Goal: Information Seeking & Learning: Learn about a topic

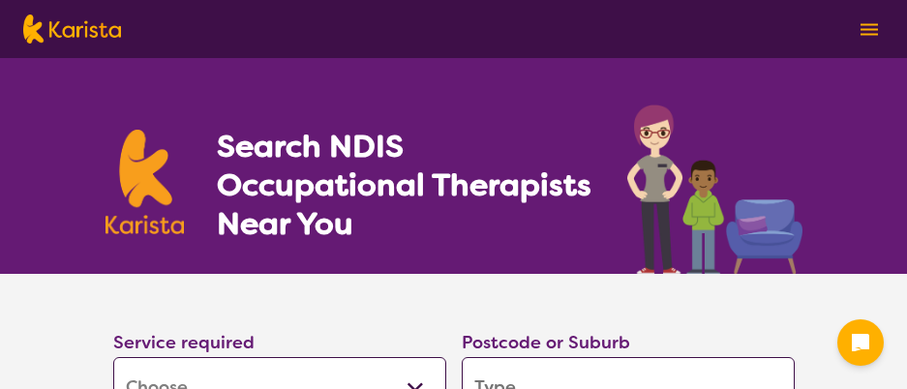
select select "[MEDICAL_DATA]"
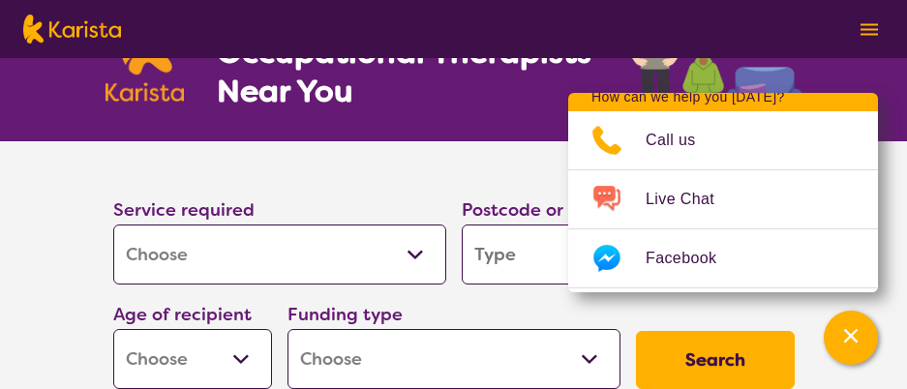
scroll to position [138, 0]
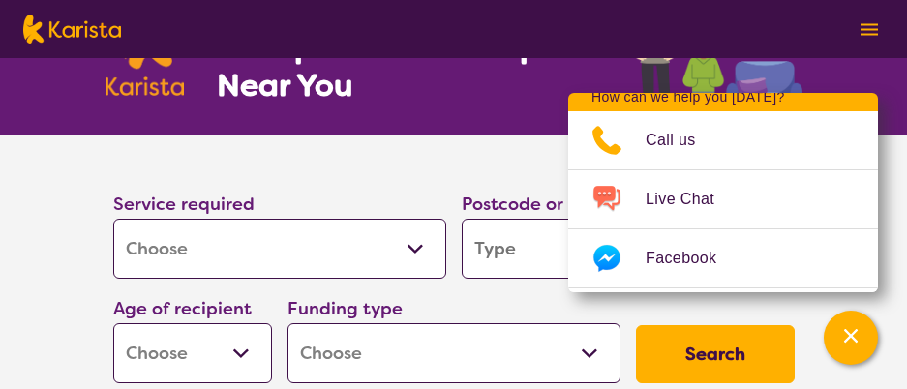
click at [368, 157] on section "Service required Allied Health Assistant Assessment ([MEDICAL_DATA] or [MEDICAL…" at bounding box center [453, 264] width 743 height 256
click at [856, 340] on icon "Channel Menu" at bounding box center [851, 336] width 14 height 14
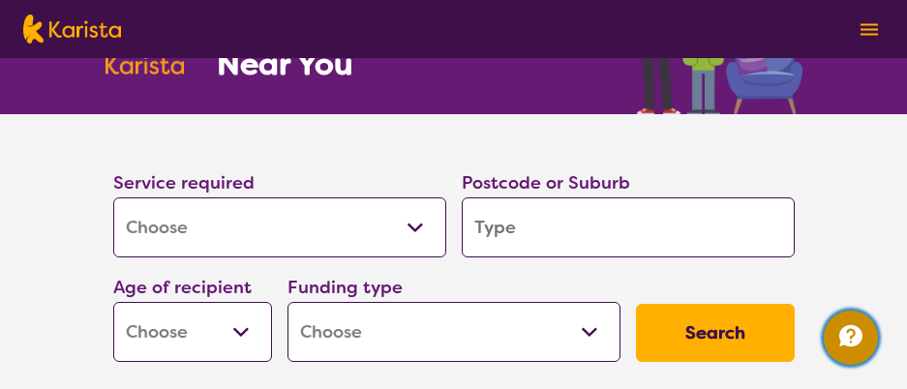
scroll to position [177, 0]
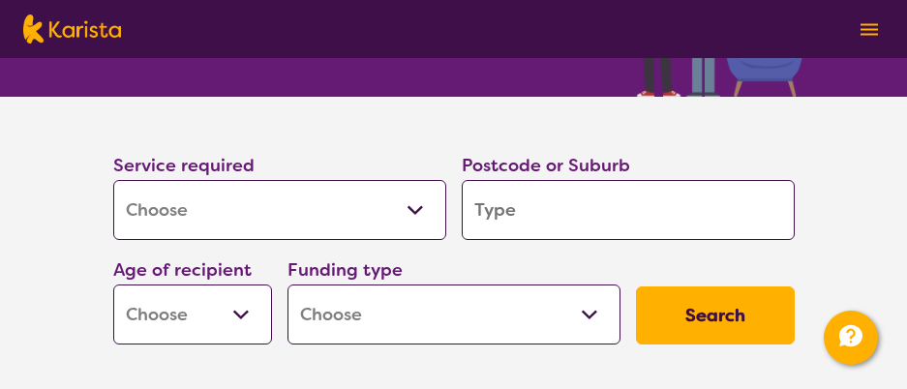
click at [539, 213] on input "search" at bounding box center [628, 210] width 333 height 60
type input "2"
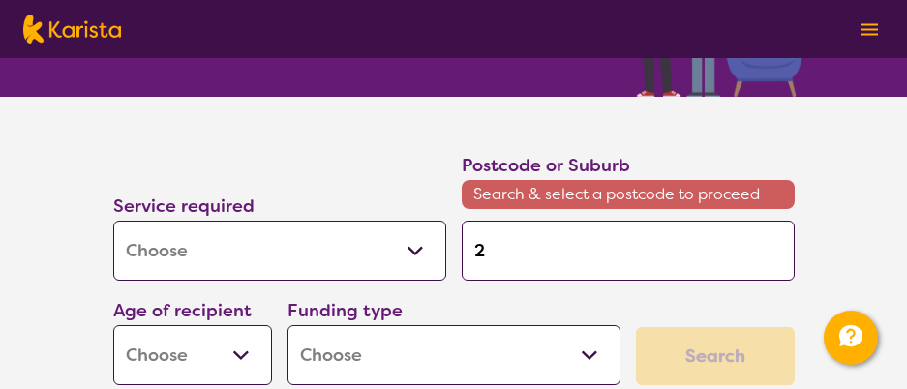
type input "27"
type input "276"
type input "2766"
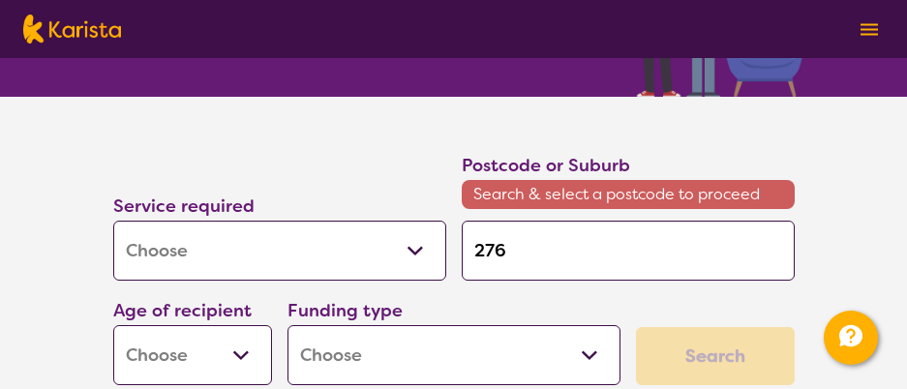
type input "2766"
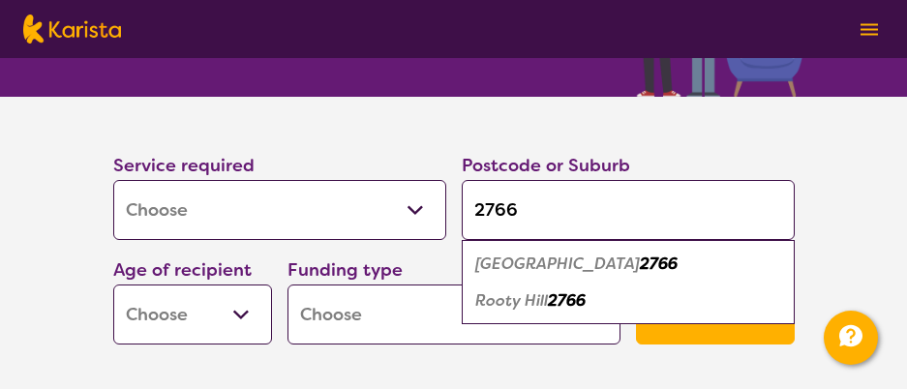
type input "2766"
click at [554, 301] on em "2766" at bounding box center [567, 300] width 38 height 20
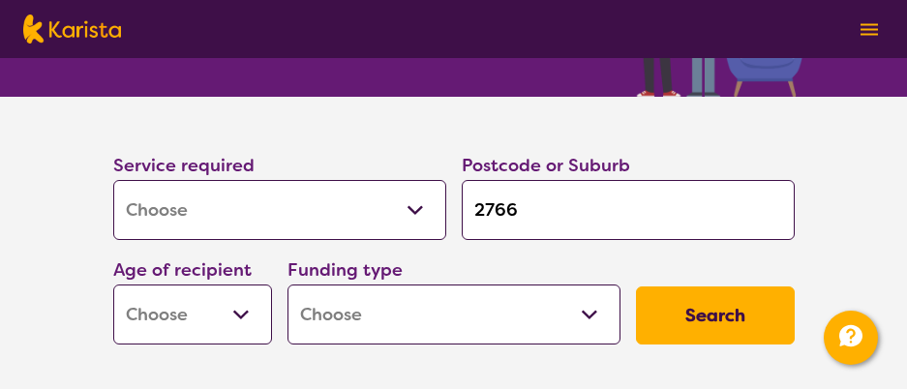
click at [242, 316] on select "Early Childhood - 0 to 9 Child - 10 to 11 Adolescent - 12 to 17 Adult - 18 to 6…" at bounding box center [192, 315] width 159 height 60
select select "AG"
click at [113, 285] on select "Early Childhood - 0 to 9 Child - 10 to 11 Adolescent - 12 to 17 Adult - 18 to 6…" at bounding box center [192, 315] width 159 height 60
select select "AG"
click at [589, 316] on select "Home Care Package (HCP) National Disability Insurance Scheme (NDIS) I don't know" at bounding box center [453, 315] width 333 height 60
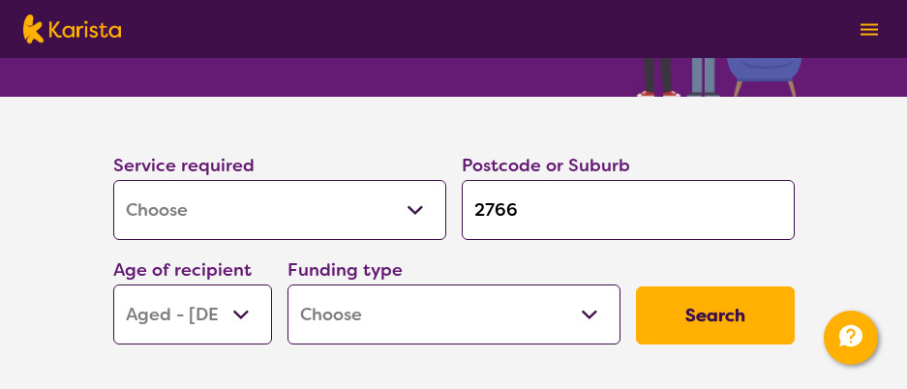
select select "HCP"
click at [287, 285] on select "Home Care Package (HCP) National Disability Insurance Scheme (NDIS) I don't know" at bounding box center [453, 315] width 333 height 60
select select "HCP"
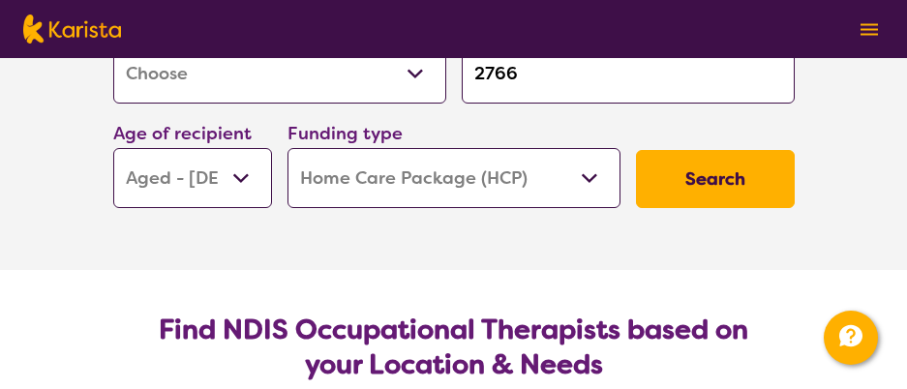
scroll to position [332, 0]
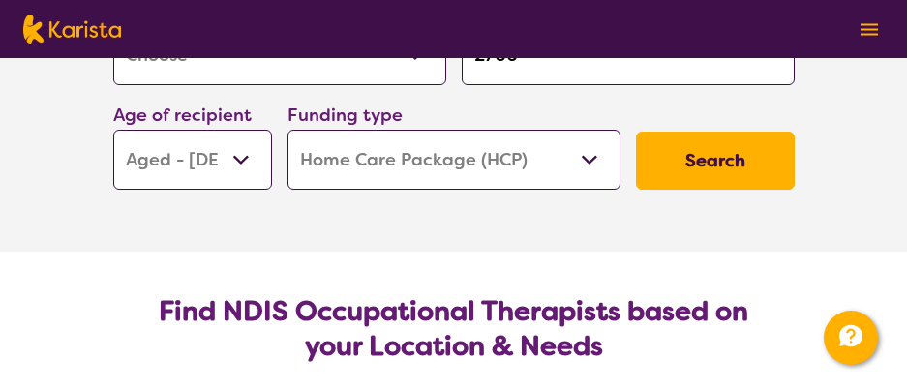
click at [708, 156] on button "Search" at bounding box center [715, 161] width 159 height 58
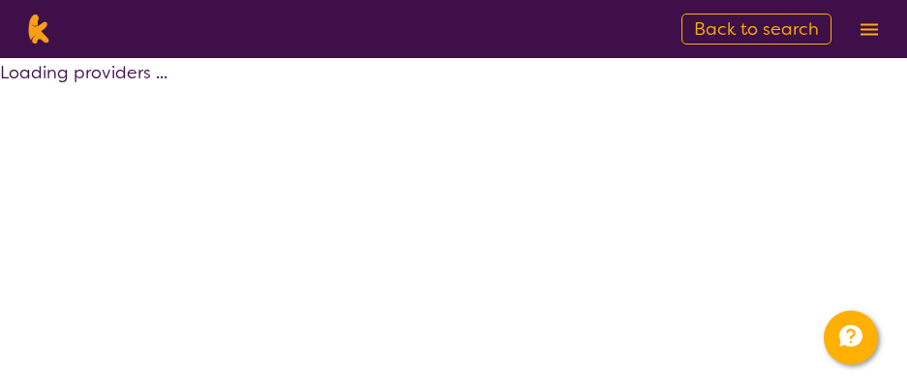
select select "by_score"
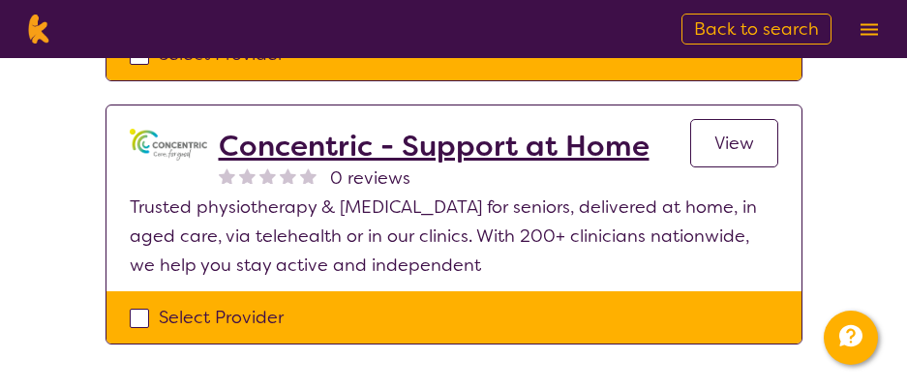
scroll to position [387, 0]
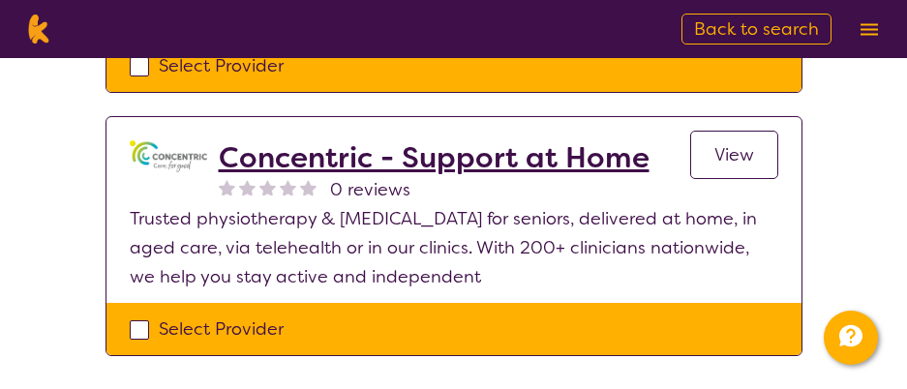
click at [731, 151] on span "View" at bounding box center [734, 154] width 40 height 23
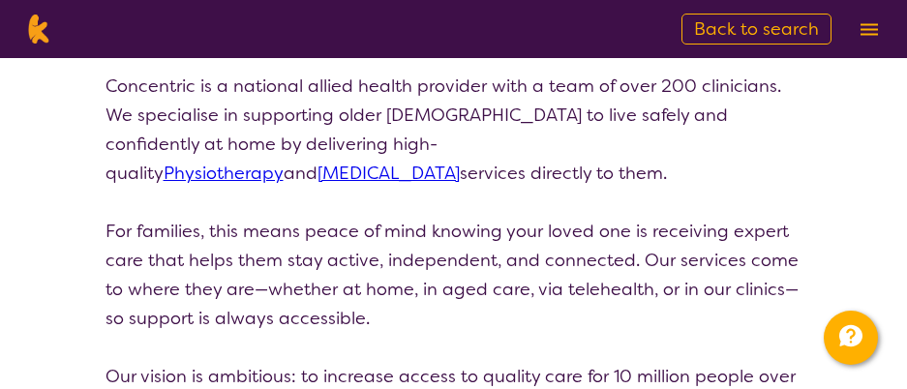
scroll to position [308, 0]
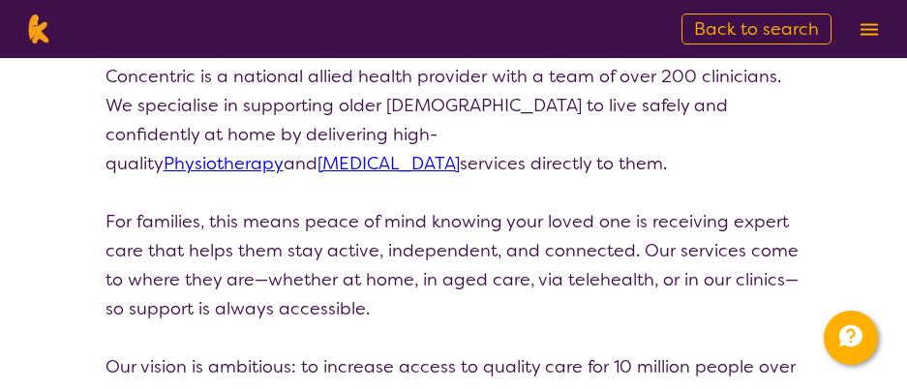
click at [460, 152] on link "[MEDICAL_DATA]" at bounding box center [388, 163] width 142 height 23
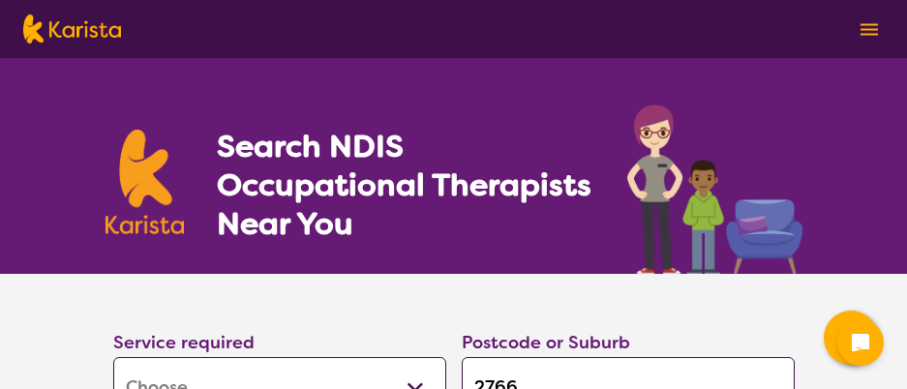
select select "[MEDICAL_DATA]"
select select "AG"
select select "HCP"
select select "[MEDICAL_DATA]"
select select "AG"
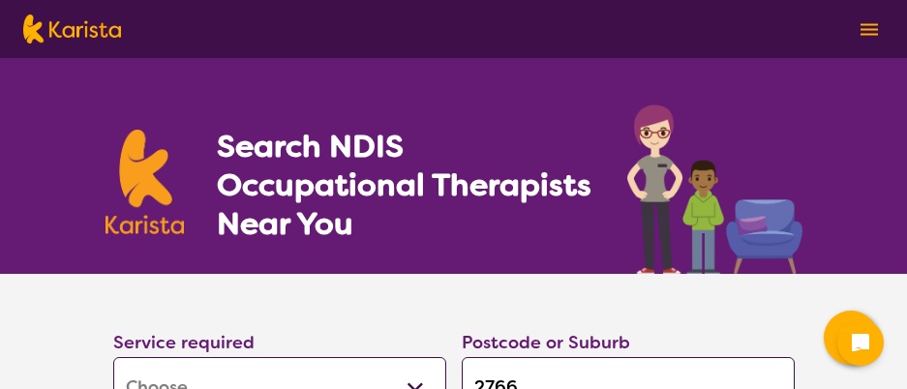
select select "HCP"
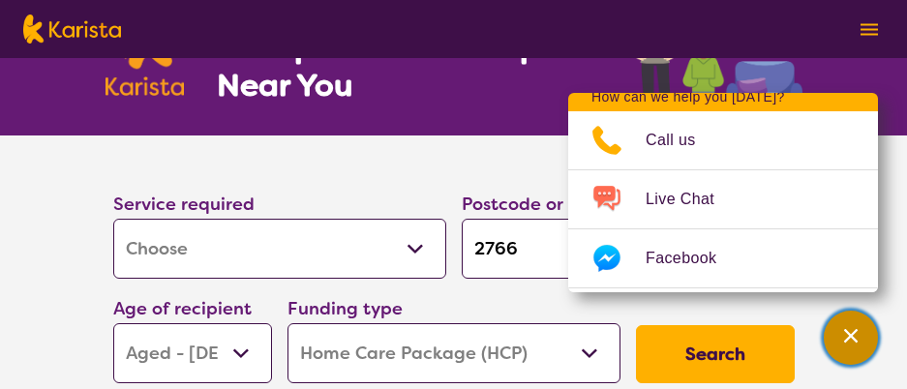
click at [848, 346] on div "Channel Menu" at bounding box center [850, 337] width 39 height 43
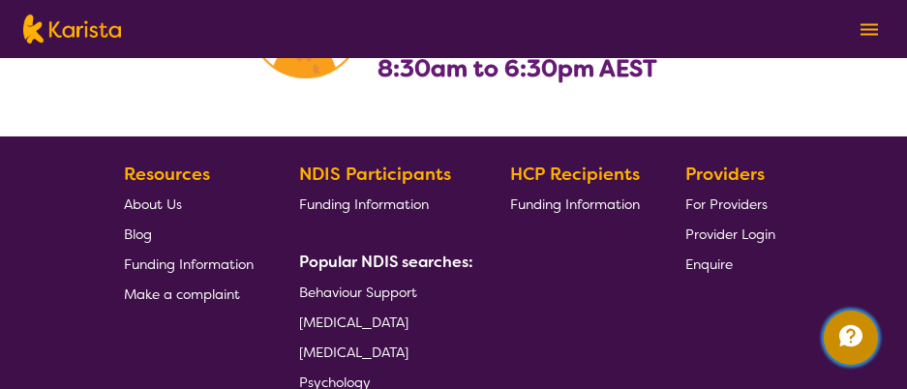
scroll to position [3519, 0]
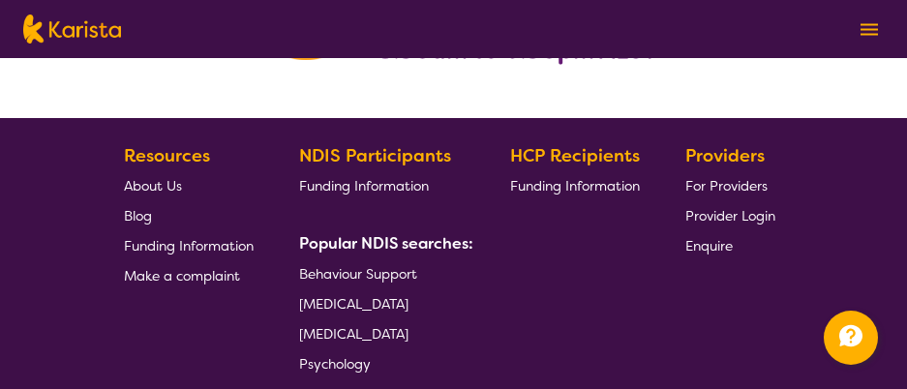
click at [591, 183] on span "Funding Information" at bounding box center [575, 185] width 130 height 17
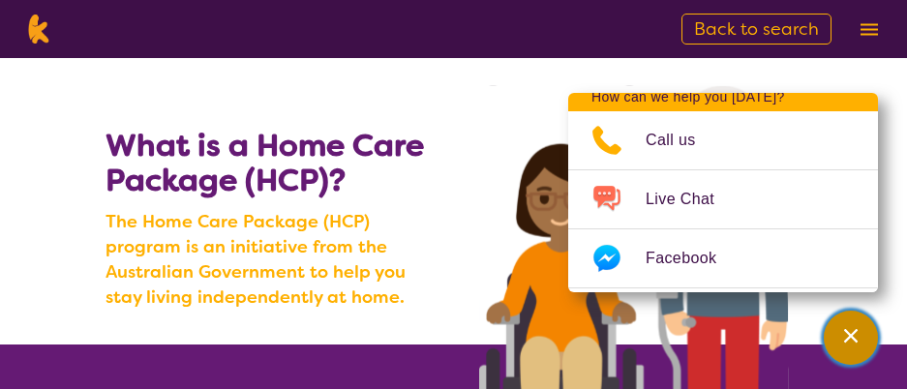
click at [853, 333] on icon "Channel Menu" at bounding box center [851, 336] width 14 height 14
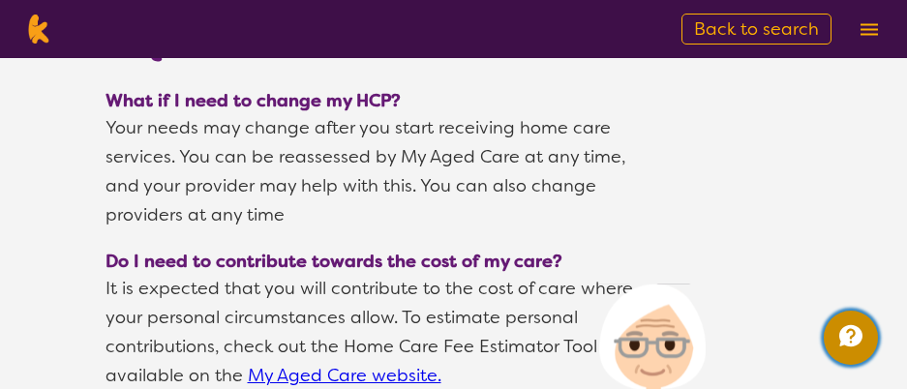
scroll to position [3479, 0]
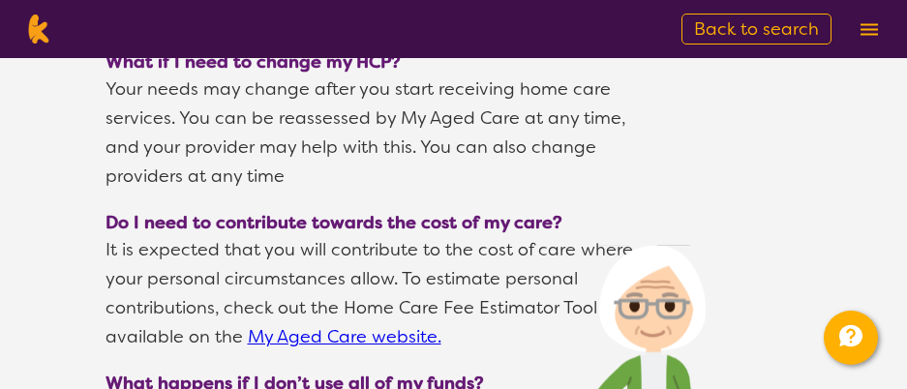
click at [364, 325] on link "My Aged Care website." at bounding box center [345, 336] width 194 height 23
